Goal: Obtain resource: Download file/media

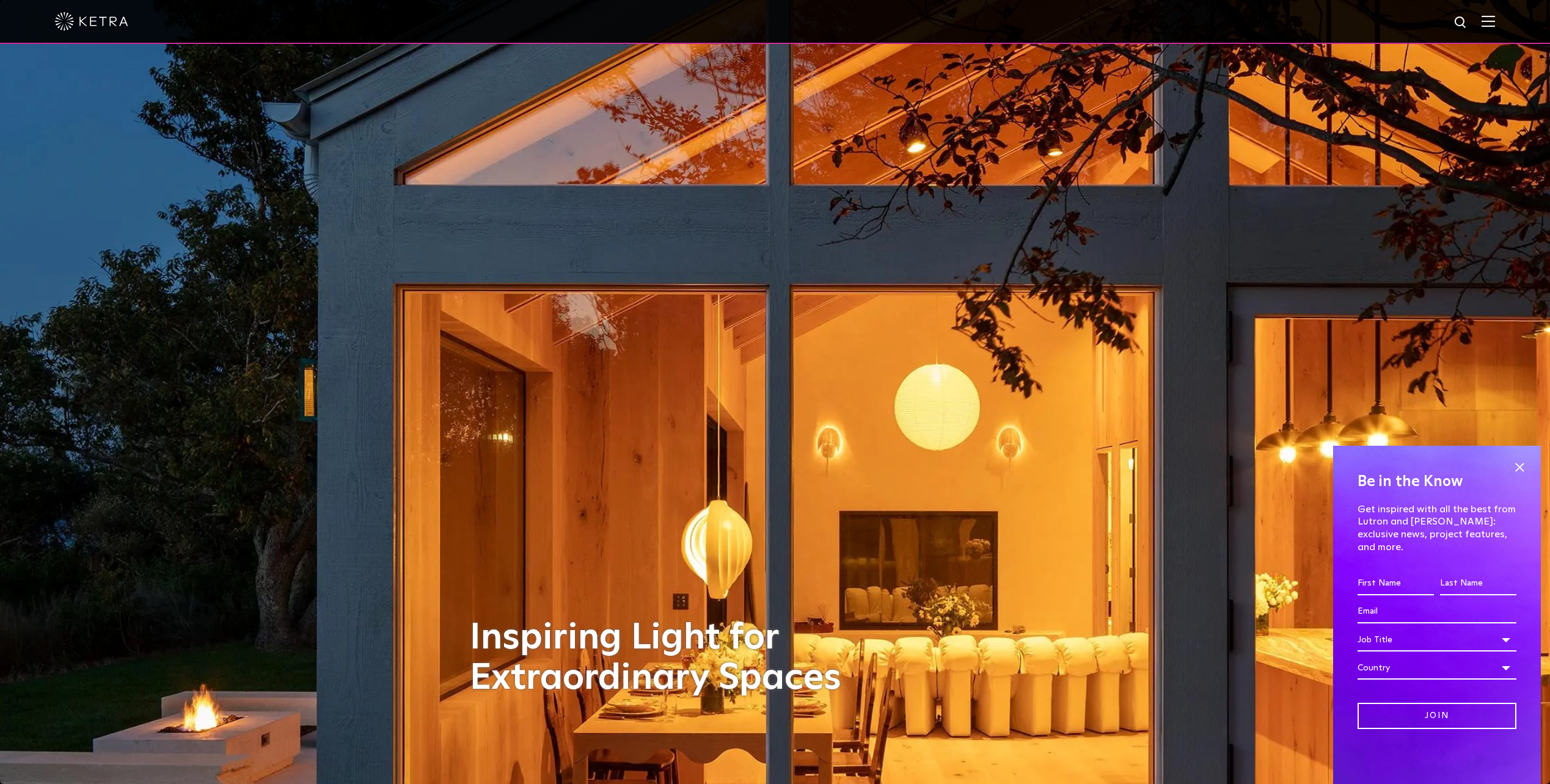
click at [1494, 18] on img at bounding box center [1488, 21] width 13 height 11
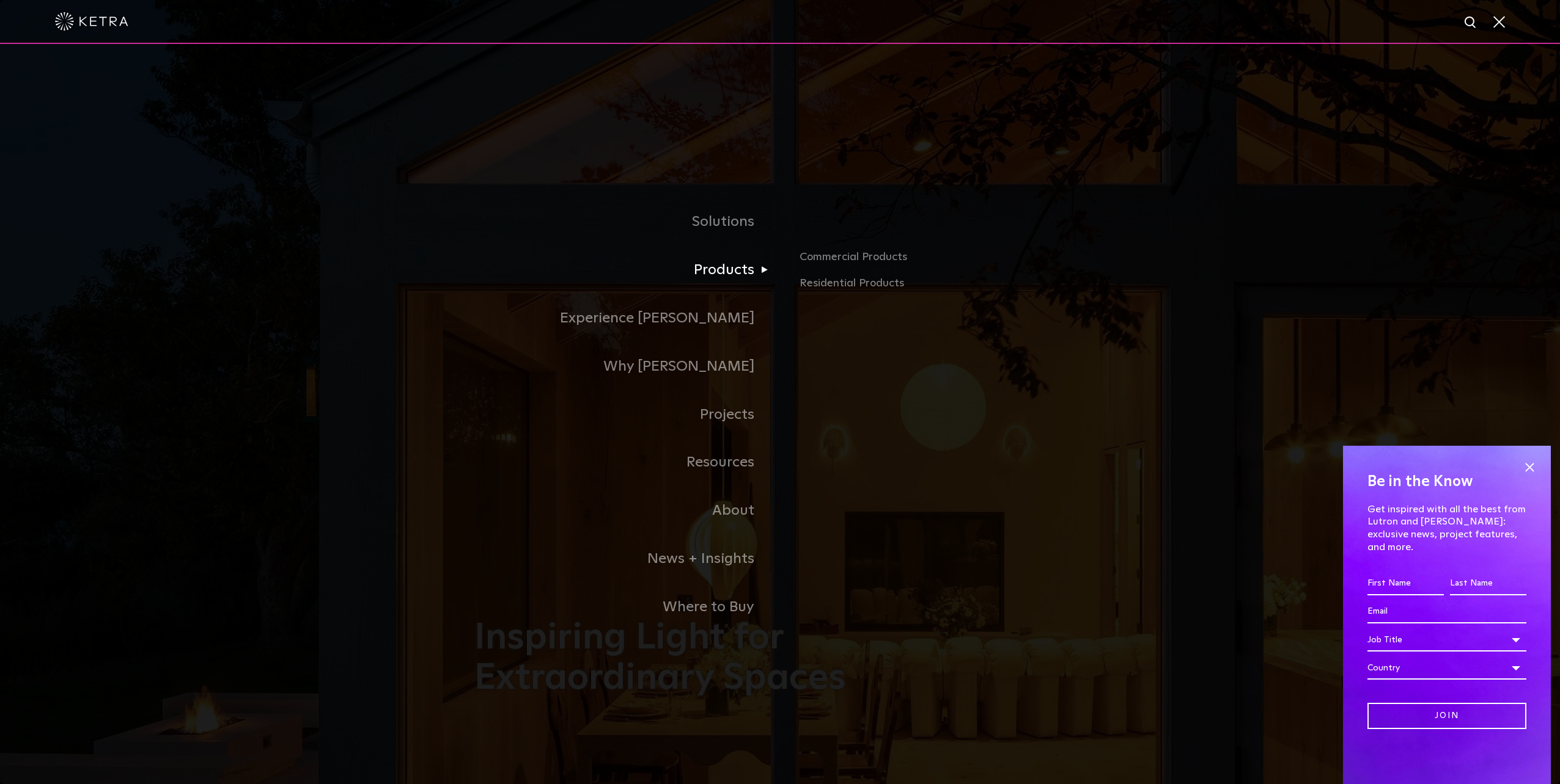
click at [705, 269] on link "Products" at bounding box center [627, 270] width 306 height 49
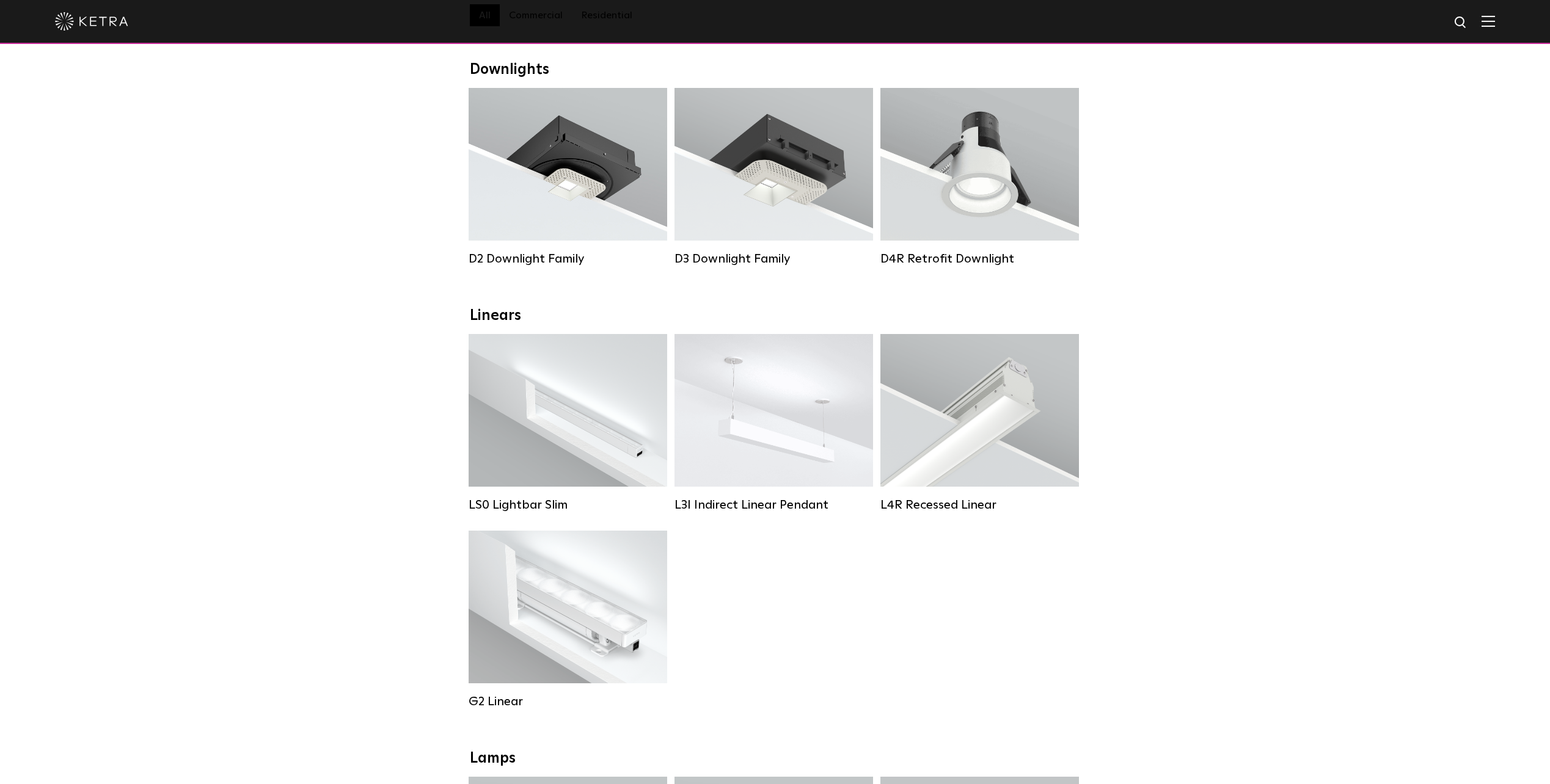
scroll to position [367, 0]
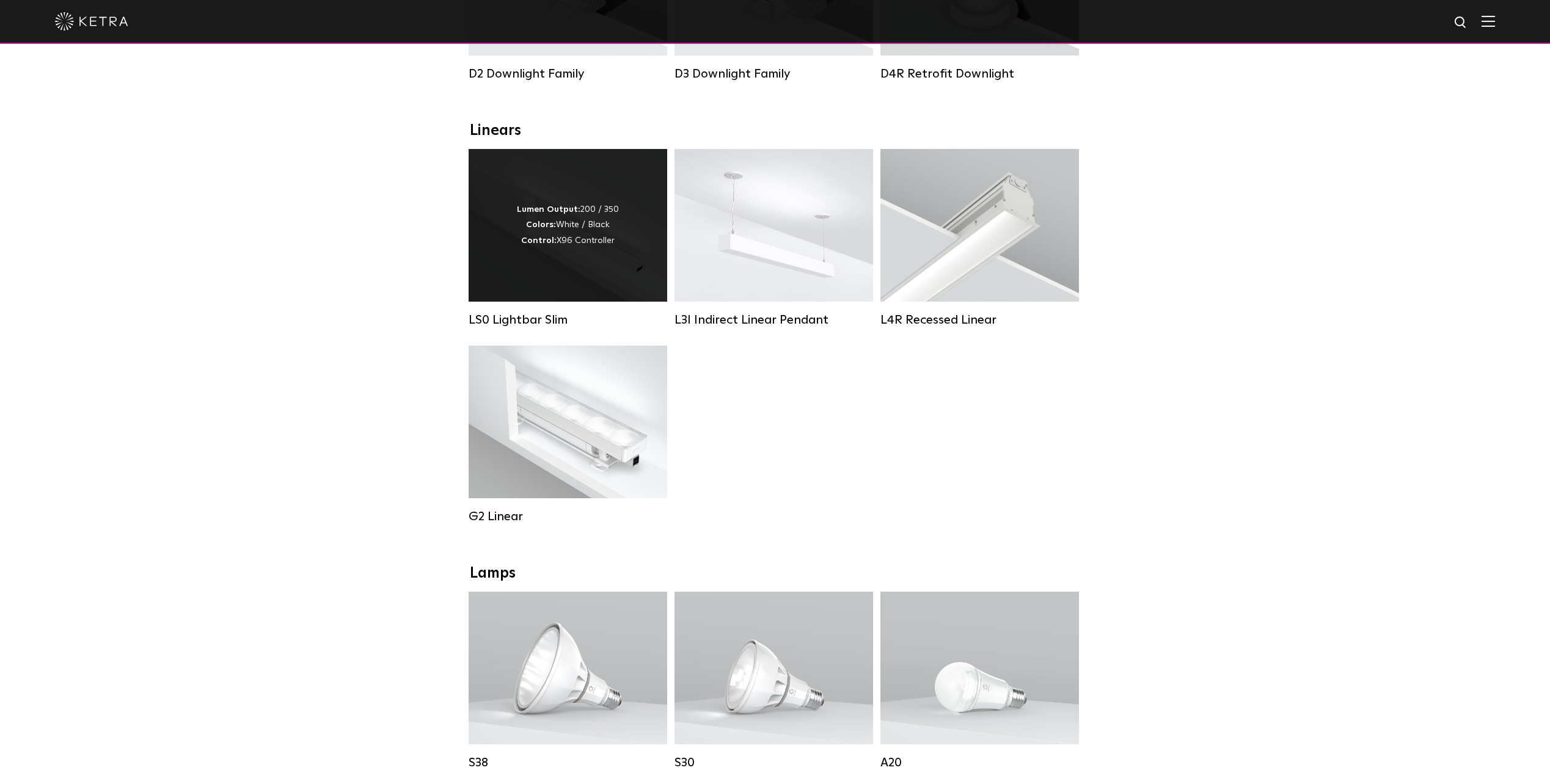
click at [543, 294] on div "Lumen Output: 200 / 350 Colors: White / Black Control: X96 Controller" at bounding box center [568, 225] width 199 height 153
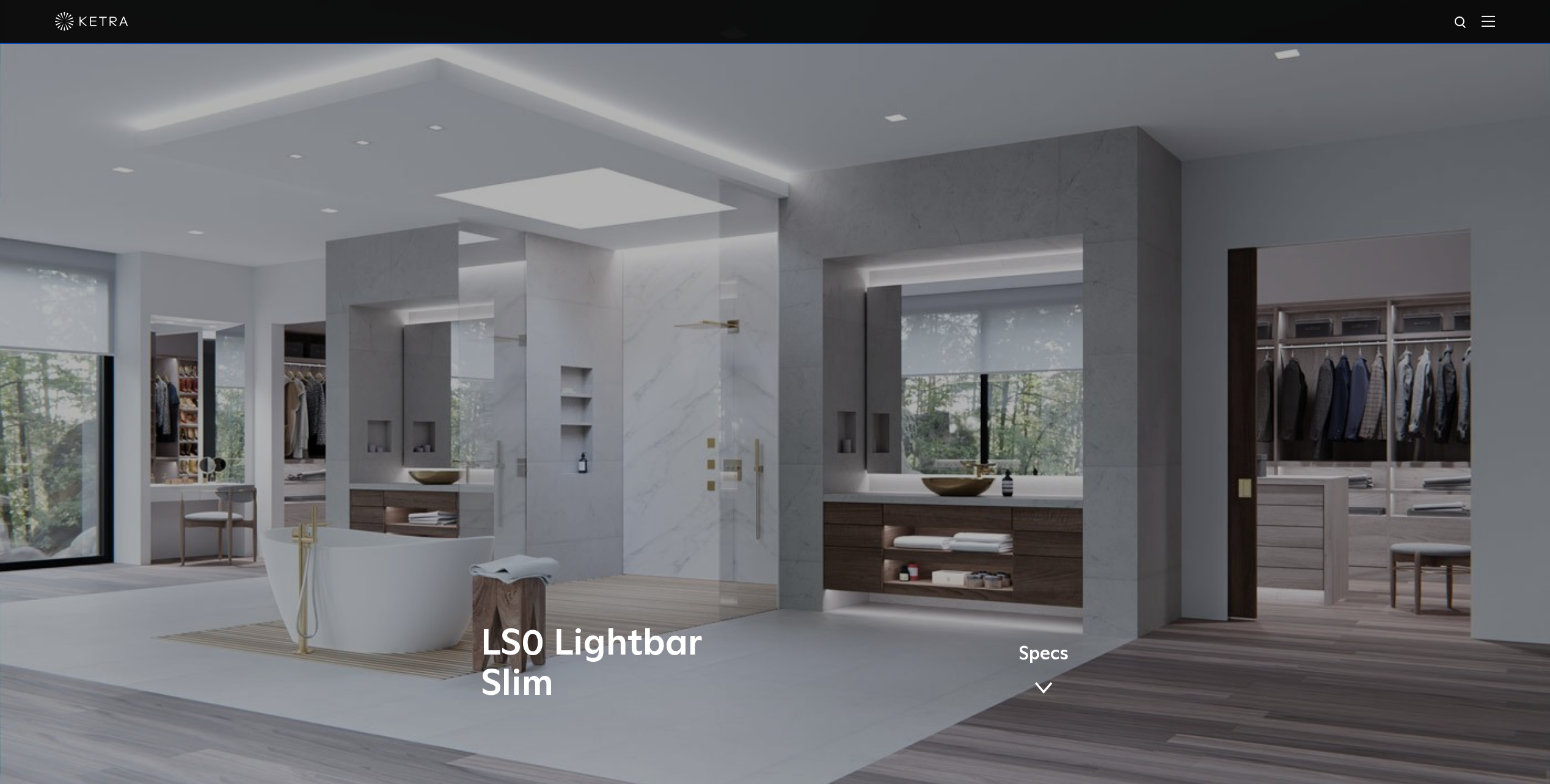
click at [1044, 672] on link "Specs" at bounding box center [1044, 675] width 50 height 48
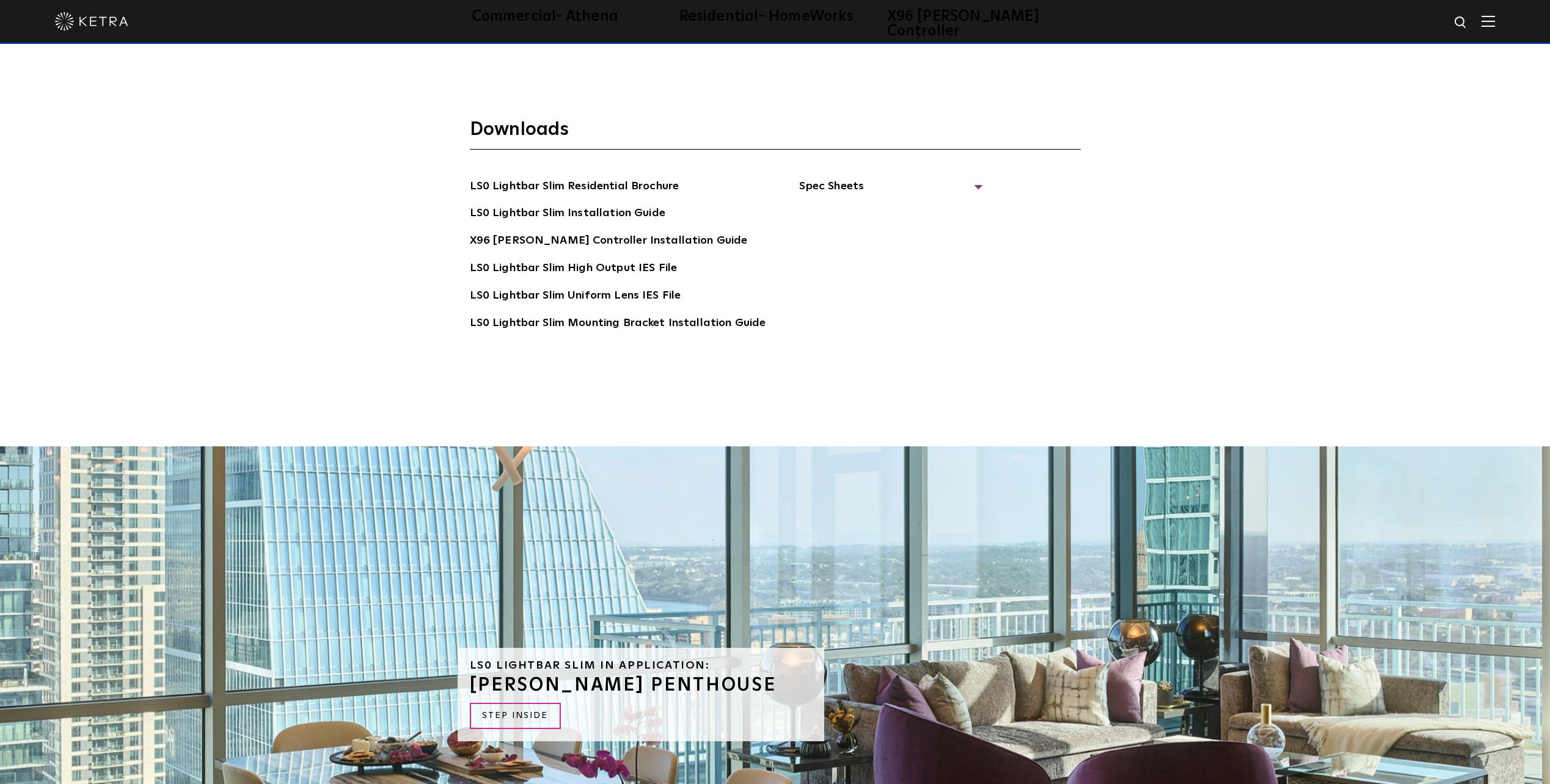
scroll to position [3165, 0]
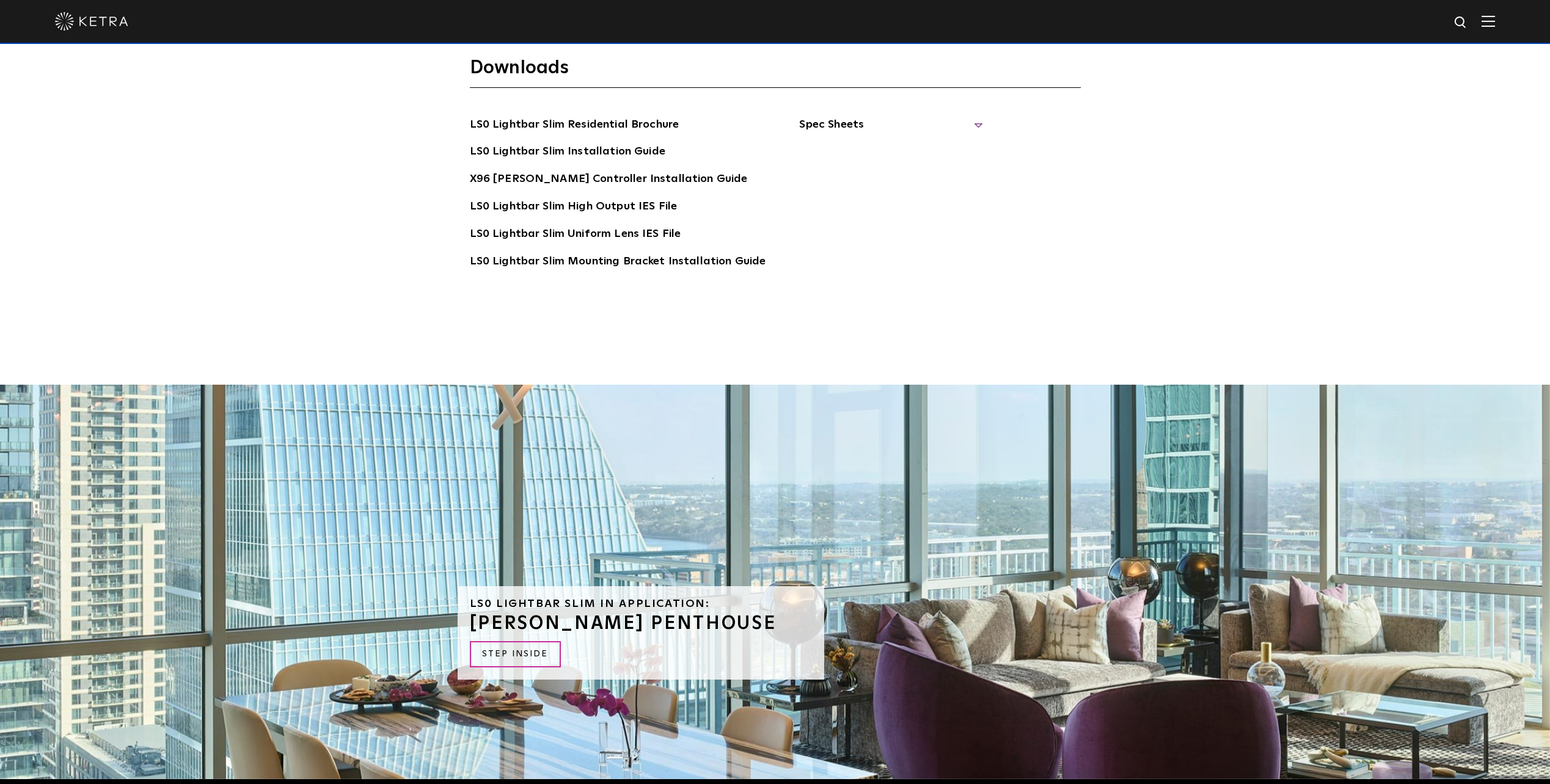
click at [967, 117] on span "Spec Sheets" at bounding box center [891, 130] width 183 height 27
click at [925, 142] on link "LS0 Lightbar Slim Spec Sheet" at bounding box center [893, 152] width 157 height 19
